Goal: Task Accomplishment & Management: Manage account settings

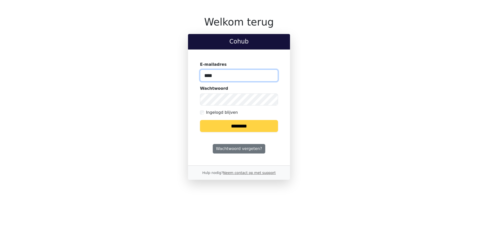
type input "**********"
click at [254, 130] on input "********" at bounding box center [239, 126] width 78 height 12
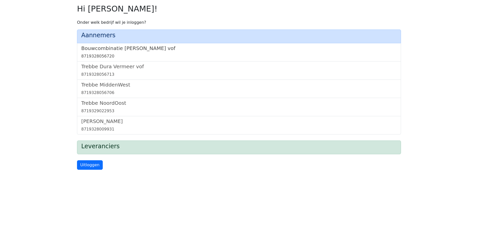
click at [129, 45] on h5 "Bouwcombinatie [PERSON_NAME] vof" at bounding box center [239, 48] width 316 height 6
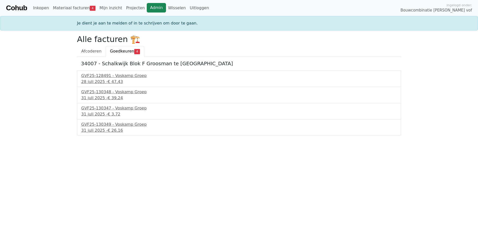
click at [152, 5] on link "Admin" at bounding box center [156, 8] width 19 height 10
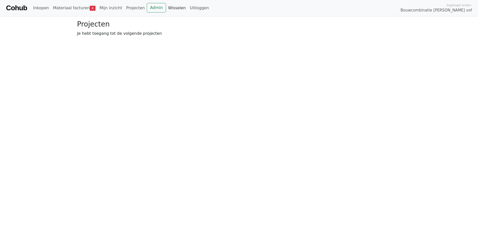
click at [166, 9] on link "Wisselen" at bounding box center [177, 8] width 22 height 10
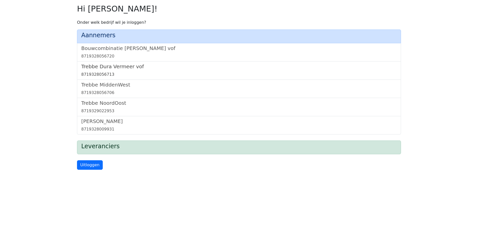
click at [118, 67] on h5 "Trebbe Dura Vermeer vof" at bounding box center [239, 67] width 316 height 6
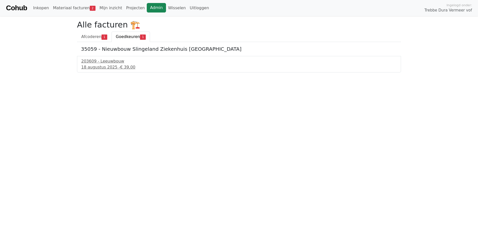
click at [148, 8] on link "Admin" at bounding box center [156, 8] width 19 height 10
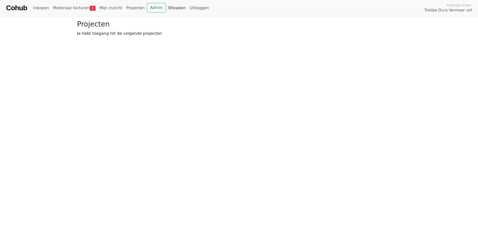
click at [168, 8] on link "Wisselen" at bounding box center [177, 8] width 22 height 10
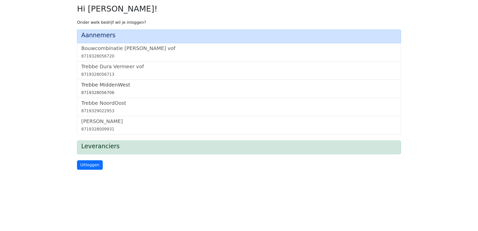
click at [115, 84] on h5 "Trebbe MiddenWest" at bounding box center [239, 85] width 316 height 6
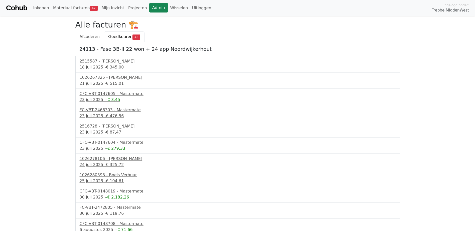
click at [149, 6] on link "Admin" at bounding box center [158, 8] width 19 height 10
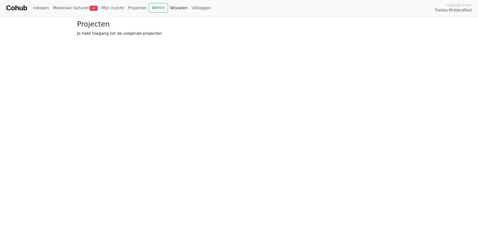
click at [168, 8] on link "Wisselen" at bounding box center [179, 8] width 22 height 10
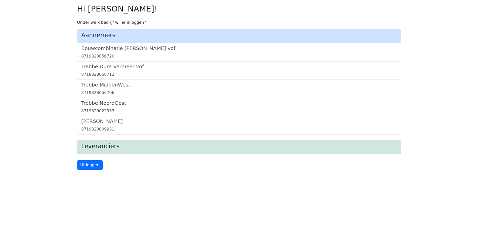
click at [101, 104] on h5 "Trebbe NoordOost" at bounding box center [239, 103] width 316 height 6
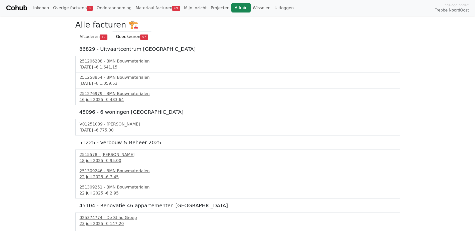
click at [231, 9] on link "Admin" at bounding box center [240, 8] width 19 height 10
